Goal: Task Accomplishment & Management: Manage account settings

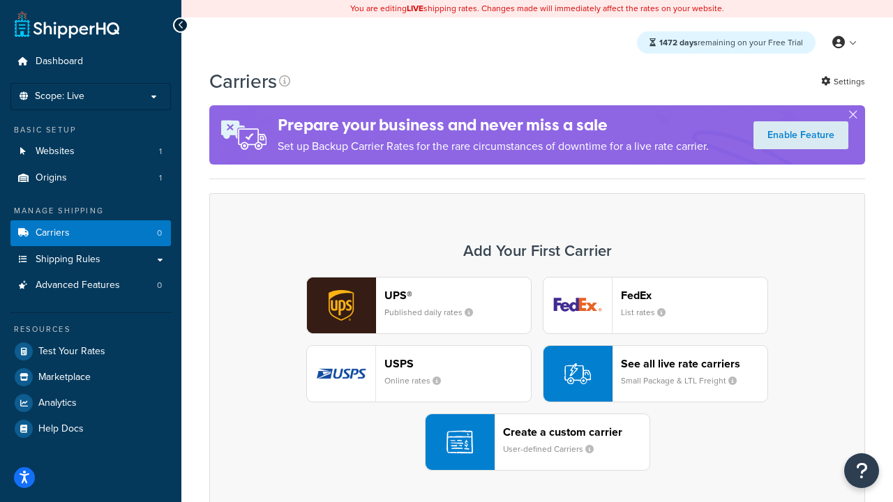
click at [537, 375] on div "UPS® Published daily rates FedEx List rates USPS Online rates See all live rate…" at bounding box center [537, 374] width 626 height 194
click at [694, 296] on header "FedEx" at bounding box center [694, 295] width 147 height 13
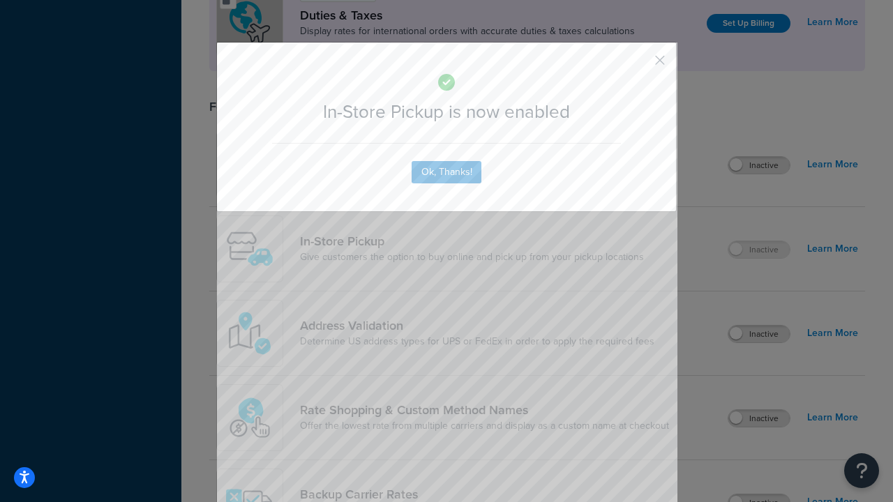
click at [639, 65] on button "button" at bounding box center [639, 64] width 3 height 3
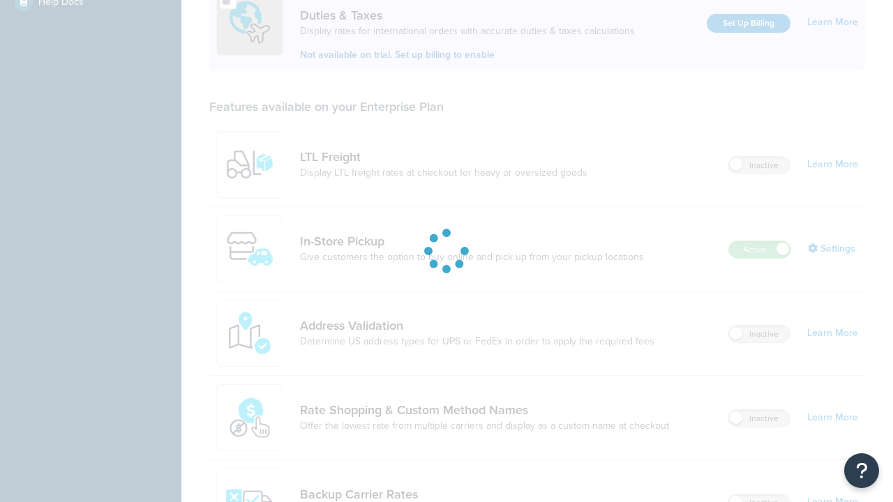
scroll to position [427, 0]
